Goal: Check status

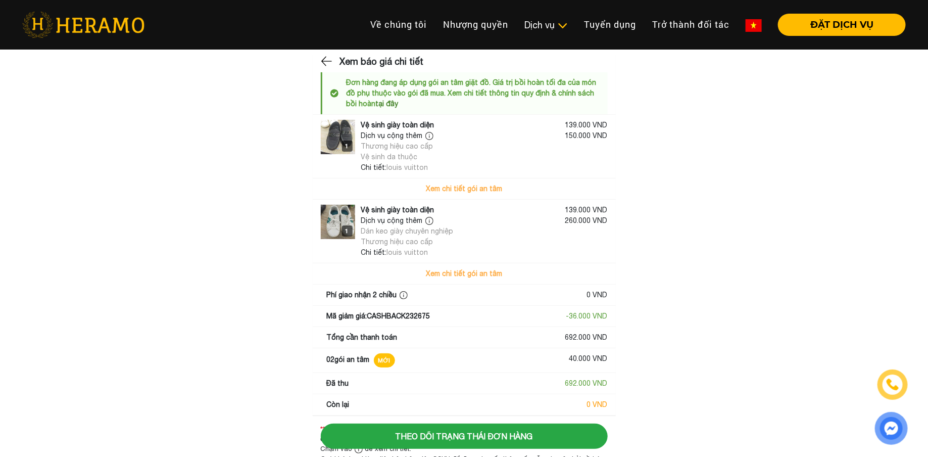
click at [339, 124] on img at bounding box center [338, 137] width 34 height 34
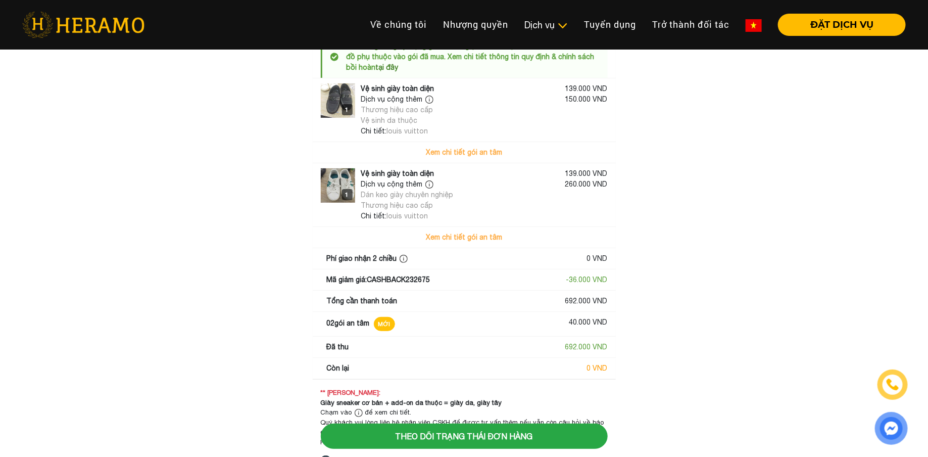
scroll to position [80, 0]
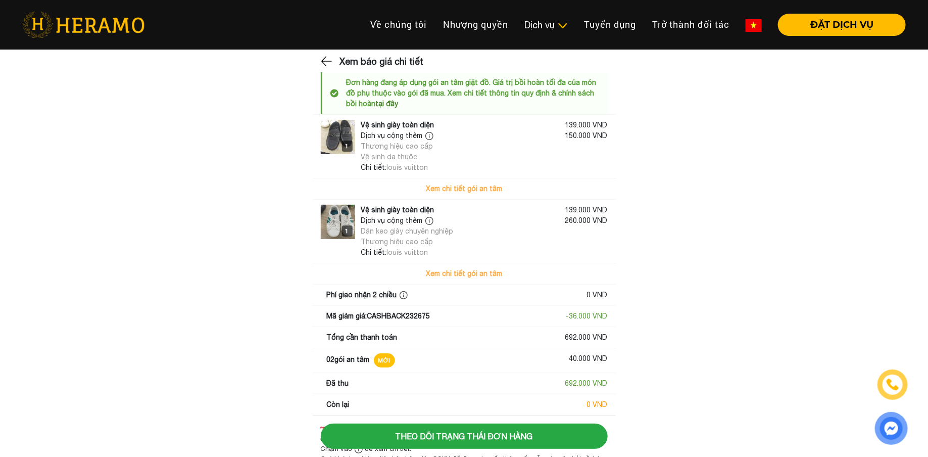
scroll to position [80, 0]
